Goal: Information Seeking & Learning: Check status

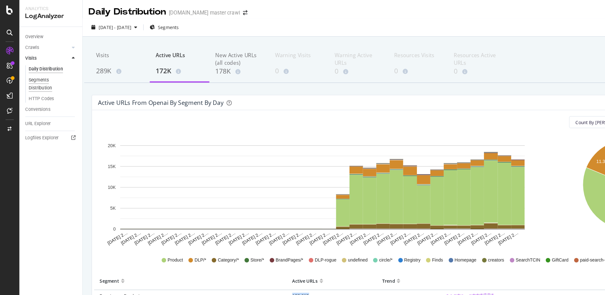
scroll to position [65, 0]
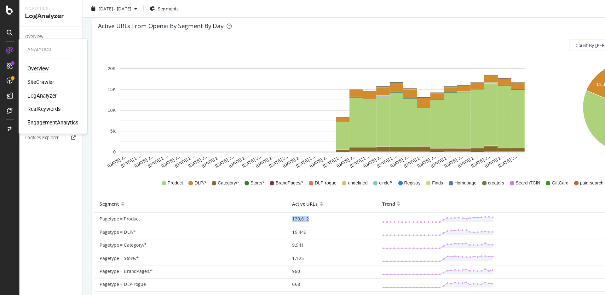
click at [37, 60] on div "Overview" at bounding box center [32, 58] width 18 height 6
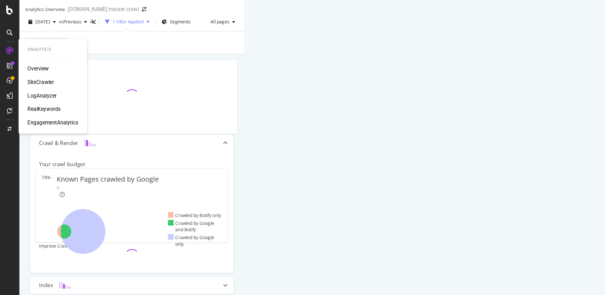
click at [44, 91] on div "RealKeywords" at bounding box center [37, 92] width 28 height 6
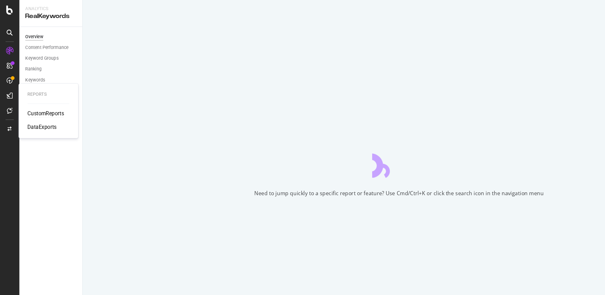
click at [29, 94] on div "CustomReports" at bounding box center [38, 96] width 31 height 6
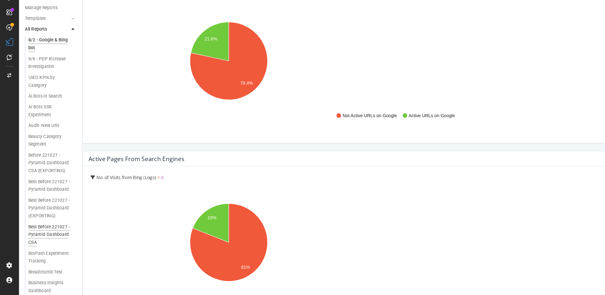
scroll to position [335, 0]
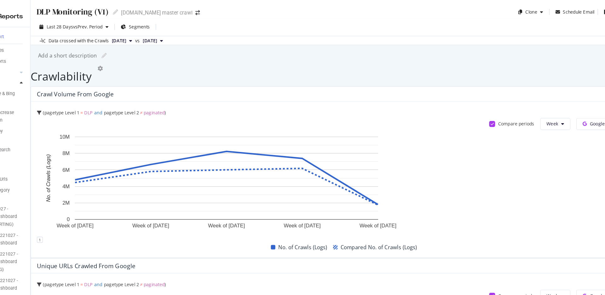
click at [151, 34] on span "[DATE]" at bounding box center [145, 35] width 12 height 6
click at [162, 57] on div "[DATE]" at bounding box center [154, 56] width 33 height 6
click at [177, 34] on span "[DATE]" at bounding box center [171, 35] width 12 height 6
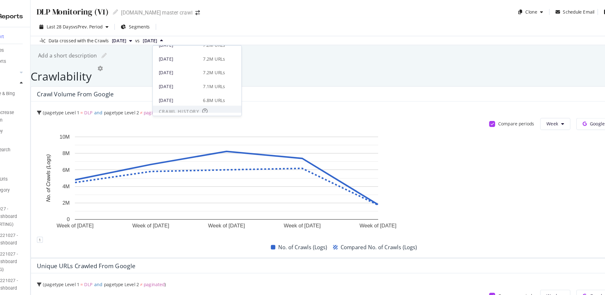
scroll to position [187, 0]
click at [197, 69] on div "[DATE]" at bounding box center [195, 67] width 34 height 6
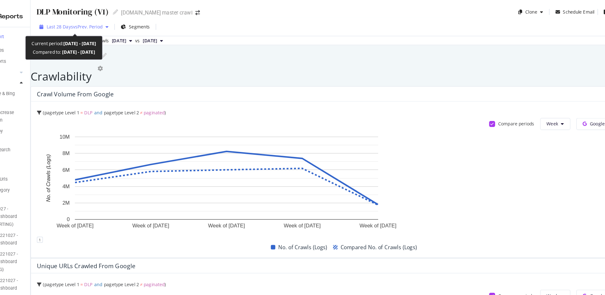
click at [110, 25] on div "Last 28 Days vs Prev. Period" at bounding box center [106, 22] width 63 height 9
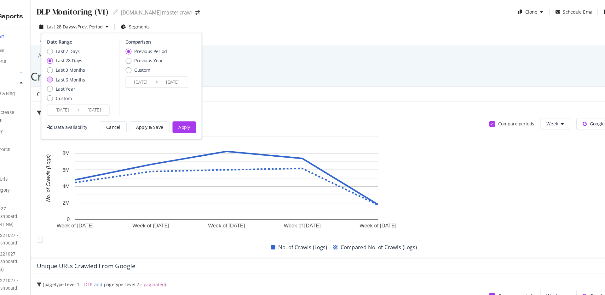
click at [112, 67] on div "Last 6 Months" at bounding box center [103, 67] width 25 height 5
type input "[DATE]"
click at [160, 51] on div "Previous Year" at bounding box center [170, 51] width 24 height 5
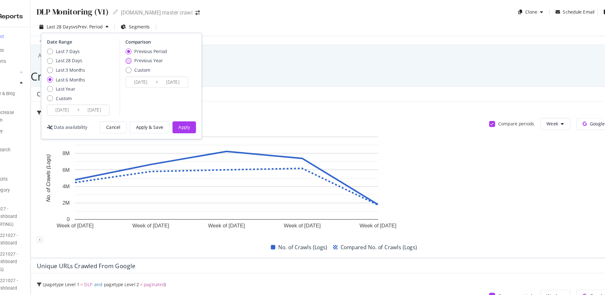
type input "[DATE]"
click at [200, 108] on div "Apply" at bounding box center [200, 107] width 10 height 5
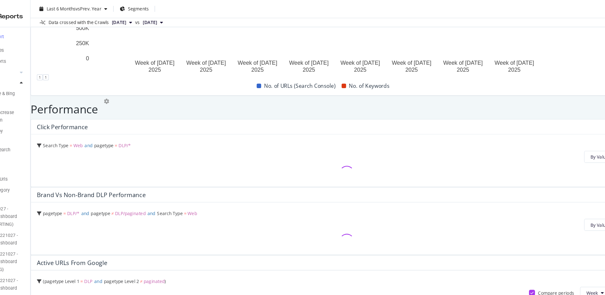
scroll to position [443, 0]
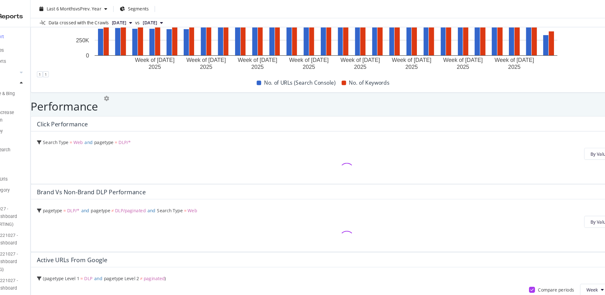
click at [151, 19] on span "[DATE]" at bounding box center [145, 19] width 12 height 6
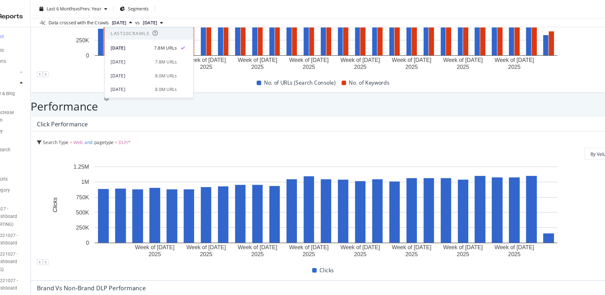
click at [151, 19] on span "[DATE]" at bounding box center [145, 19] width 12 height 6
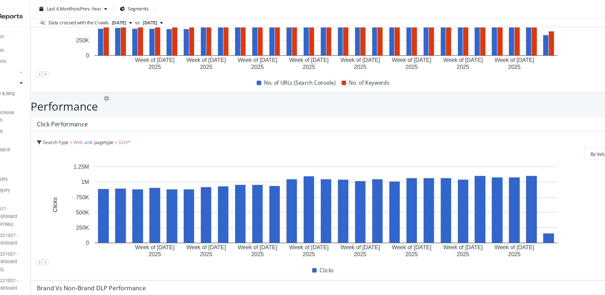
click at [177, 18] on span "[DATE]" at bounding box center [171, 19] width 12 height 6
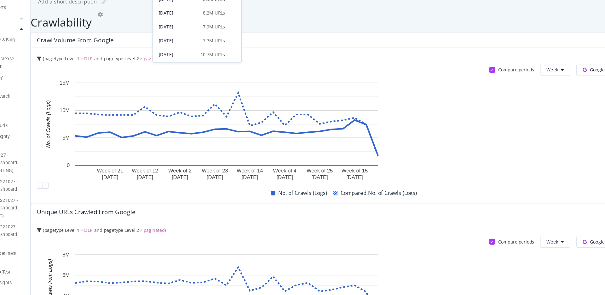
scroll to position [0, 0]
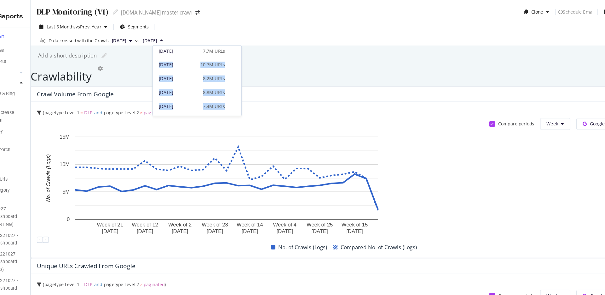
drag, startPoint x: 248, startPoint y: 83, endPoint x: 247, endPoint y: 88, distance: 5.6
click at [247, 90] on div "Last 20 Crawls [DATE] 7.8M URLs [DATE] 7.8M URLs [DATE] 8.0M URLs [DATE] 8.0M U…" at bounding box center [211, 68] width 76 height 60
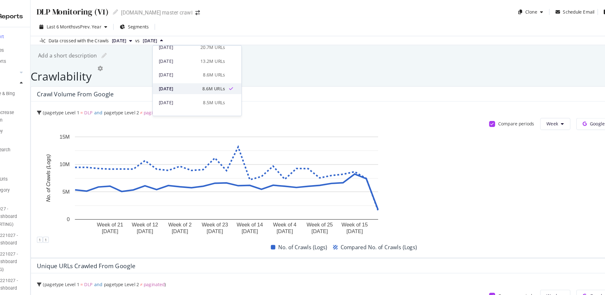
scroll to position [325, 0]
click at [231, 77] on div "8.5M URLs" at bounding box center [225, 79] width 19 height 6
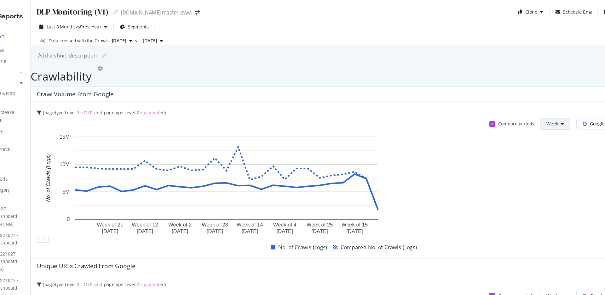
click at [507, 107] on span "Week" at bounding box center [512, 104] width 10 height 5
click at [543, 107] on span "Google" at bounding box center [549, 104] width 13 height 5
click at [350, 98] on div "pagetype Level 1 = DLP and pagetype Level 2 ≠ paginated Compare periods Week Go…" at bounding box center [337, 152] width 535 height 132
click at [543, 107] on span "Google" at bounding box center [549, 104] width 13 height 5
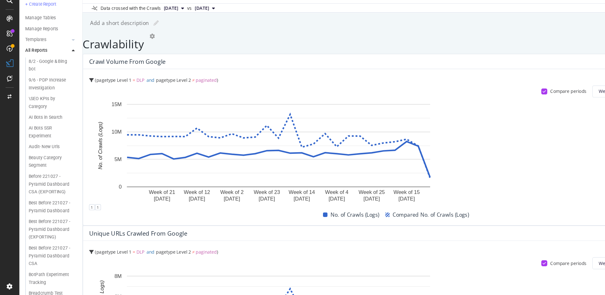
click at [571, 110] on button "All bots" at bounding box center [585, 105] width 29 height 10
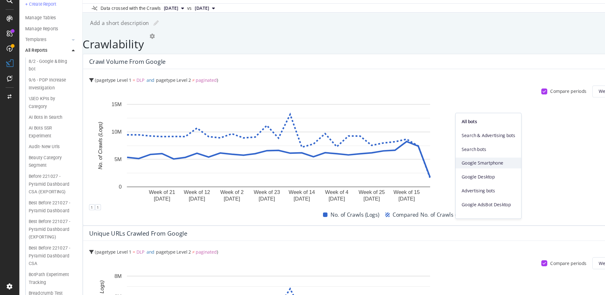
click at [405, 166] on span "Google Smartphone" at bounding box center [413, 165] width 45 height 6
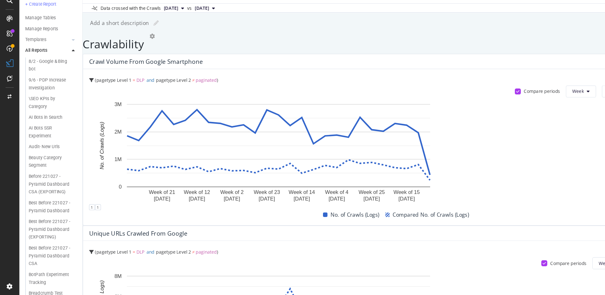
click at [554, 107] on span "Google Smartphone" at bounding box center [571, 104] width 35 height 5
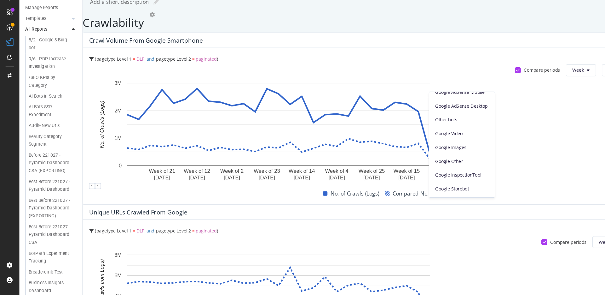
click at [364, 100] on div "pagetype Level 1 = DLP and pagetype Level 2 ≠ paginated Compare periods Week Go…" at bounding box center [337, 152] width 535 height 132
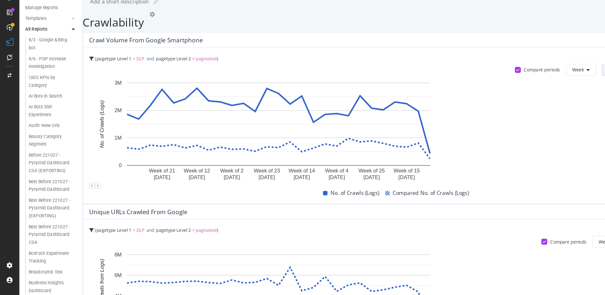
click at [510, 109] on button "Google" at bounding box center [527, 104] width 34 height 10
click at [351, 154] on span "OpenAI" at bounding box center [350, 153] width 23 height 6
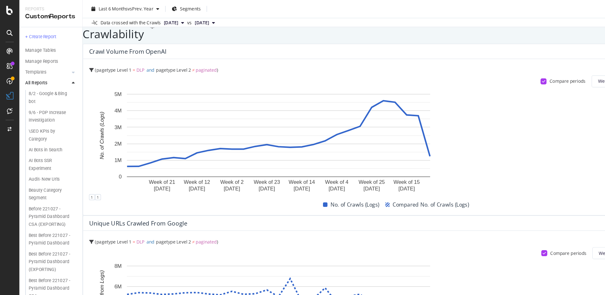
scroll to position [0, 0]
